Goal: Transaction & Acquisition: Purchase product/service

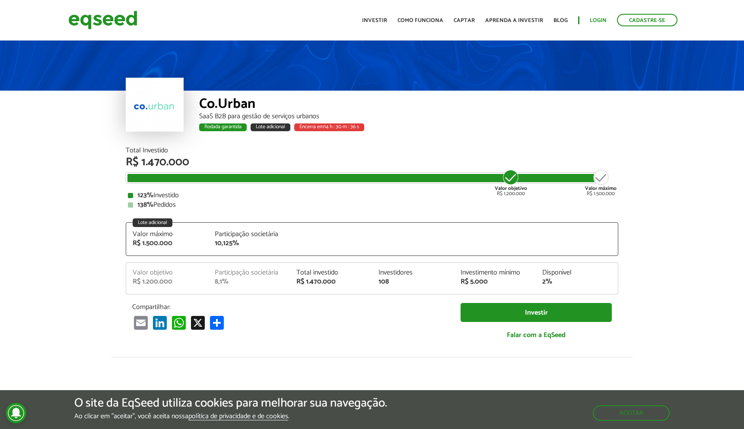
click at [592, 20] on link "Login" at bounding box center [597, 21] width 17 height 6
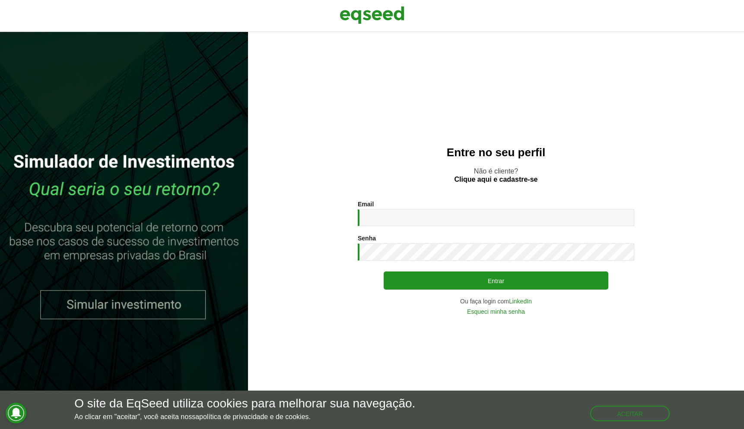
click at [522, 300] on link "LinkedIn" at bounding box center [520, 301] width 23 height 6
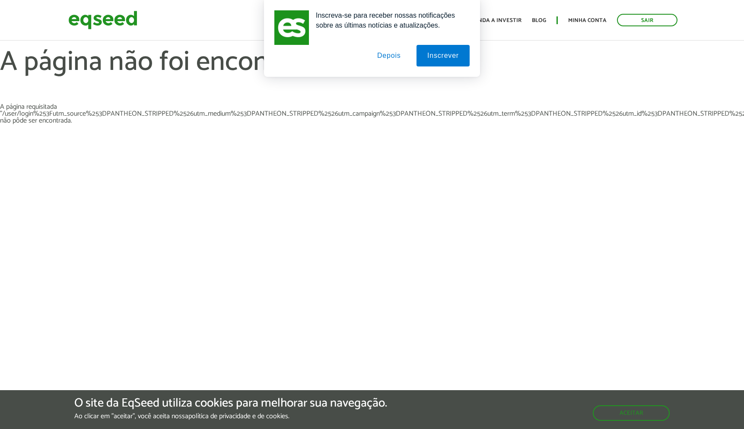
click at [580, 20] on div "Inscreva-se para receber nossas notificações sobre as últimas notícias e atuali…" at bounding box center [372, 38] width 744 height 77
click at [387, 56] on button "Depois" at bounding box center [388, 56] width 45 height 22
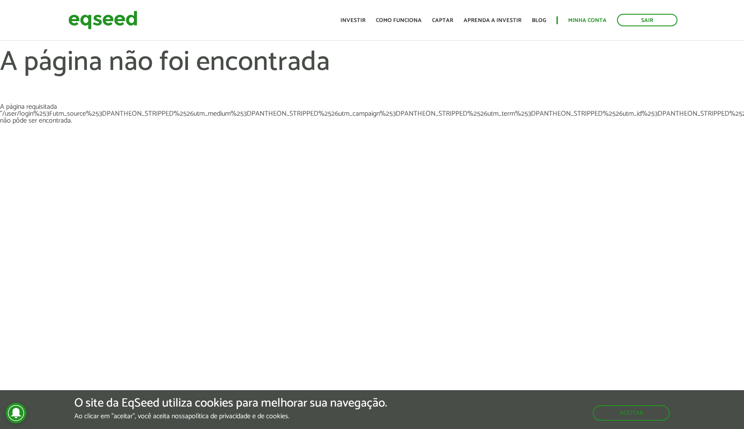
click at [589, 18] on link "Minha conta" at bounding box center [587, 21] width 38 height 6
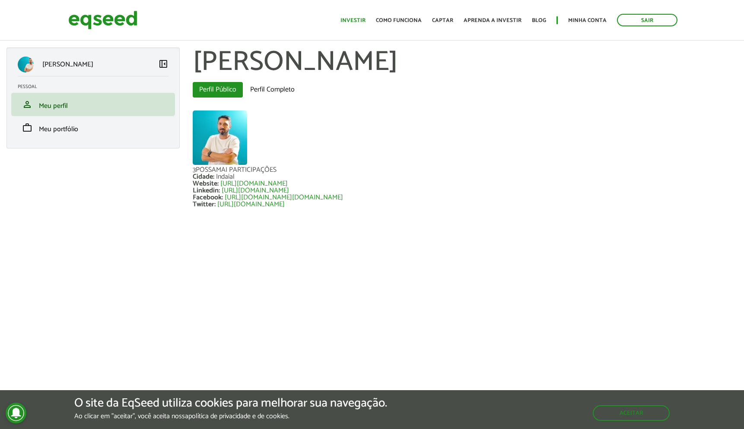
click at [353, 22] on link "Investir" at bounding box center [352, 21] width 25 height 6
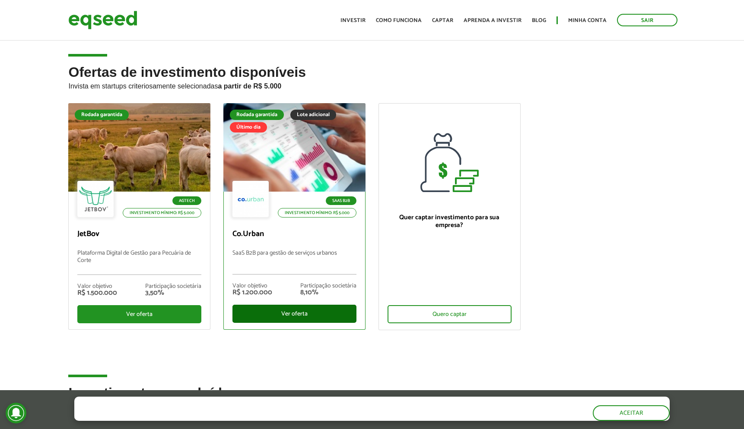
click at [318, 313] on div "Ver oferta" at bounding box center [294, 314] width 124 height 18
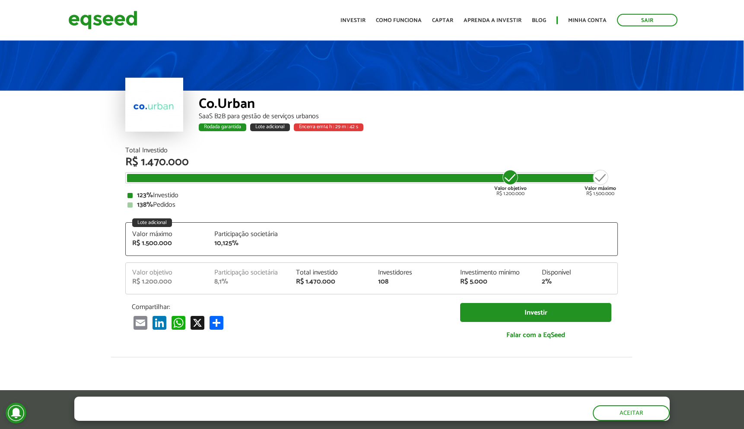
scroll to position [0, 0]
click at [494, 312] on link "Investir" at bounding box center [535, 312] width 151 height 19
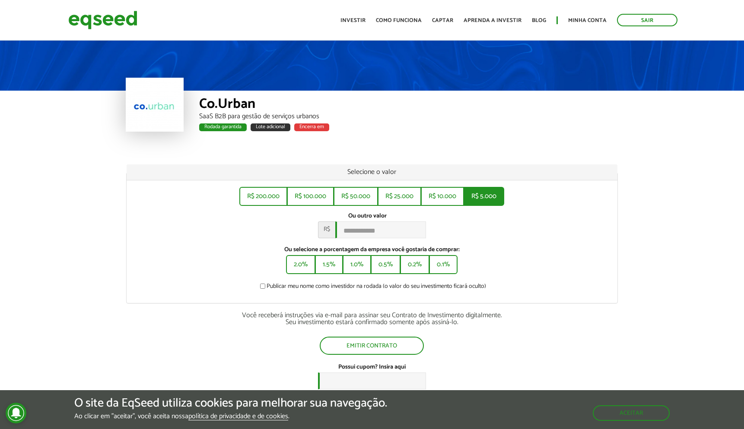
click at [484, 193] on button "R$ 5.000" at bounding box center [483, 196] width 41 height 19
type input "*****"
click at [127, 26] on img at bounding box center [102, 20] width 69 height 23
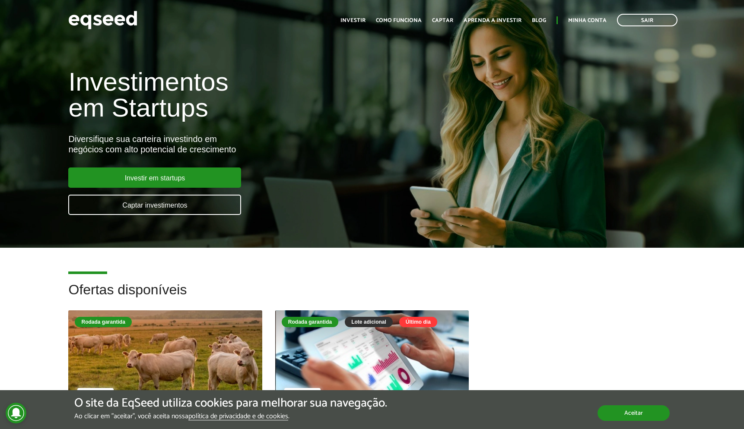
click at [639, 412] on button "Aceitar" at bounding box center [633, 413] width 72 height 16
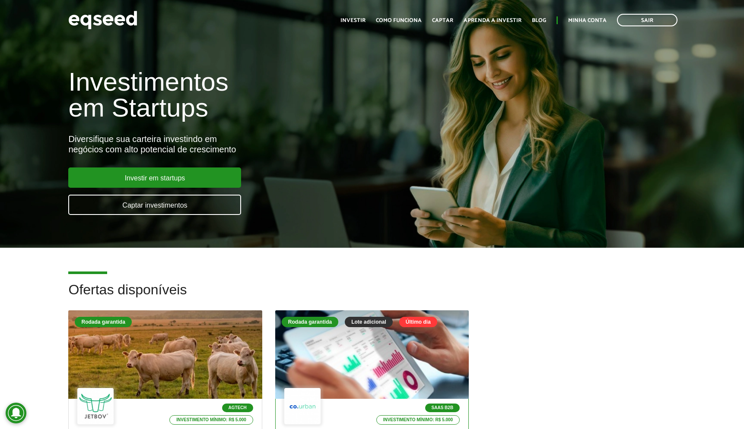
click at [410, 355] on div at bounding box center [372, 355] width 232 height 106
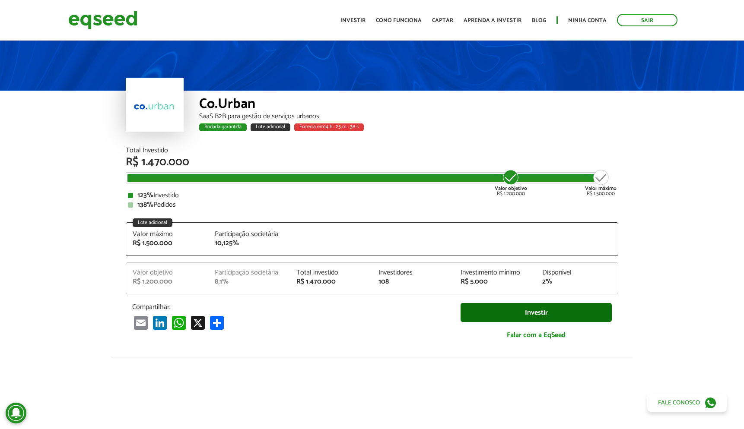
click at [535, 311] on link "Investir" at bounding box center [535, 312] width 151 height 19
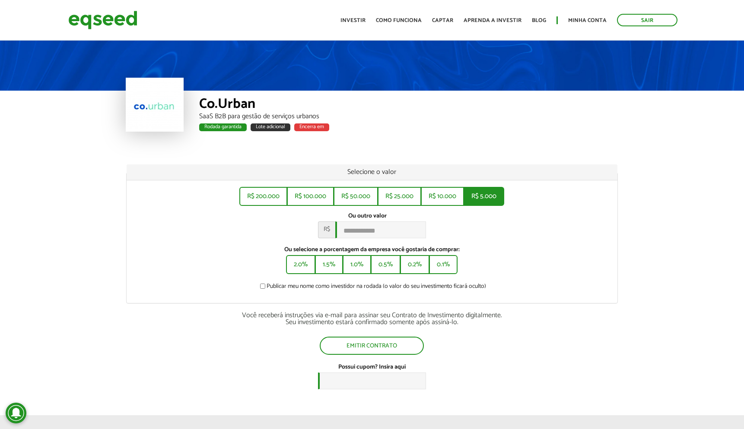
click at [488, 196] on button "R$ 5.000" at bounding box center [483, 196] width 41 height 19
type input "*****"
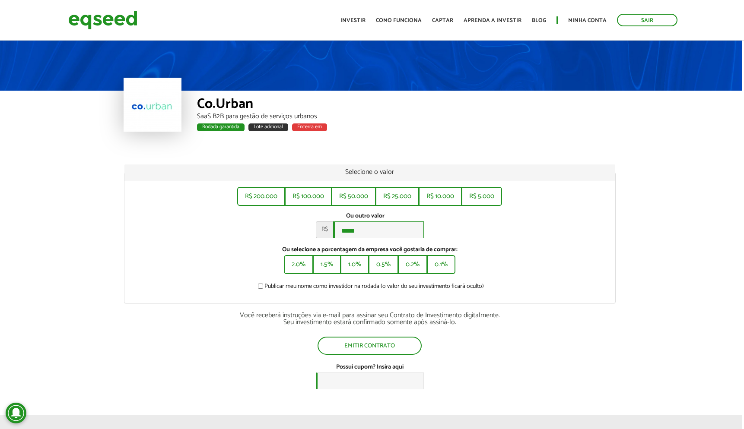
scroll to position [0, 2]
